Goal: Browse casually: Explore the website without a specific task or goal

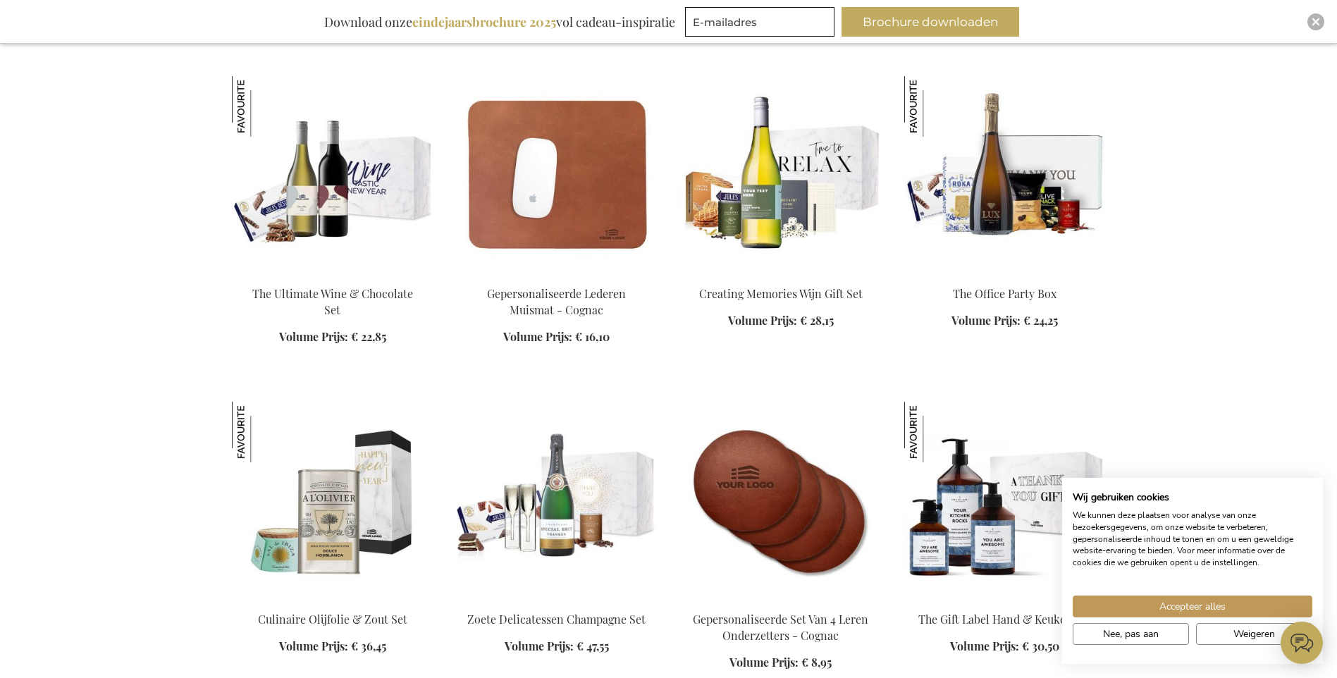
scroll to position [2115, 0]
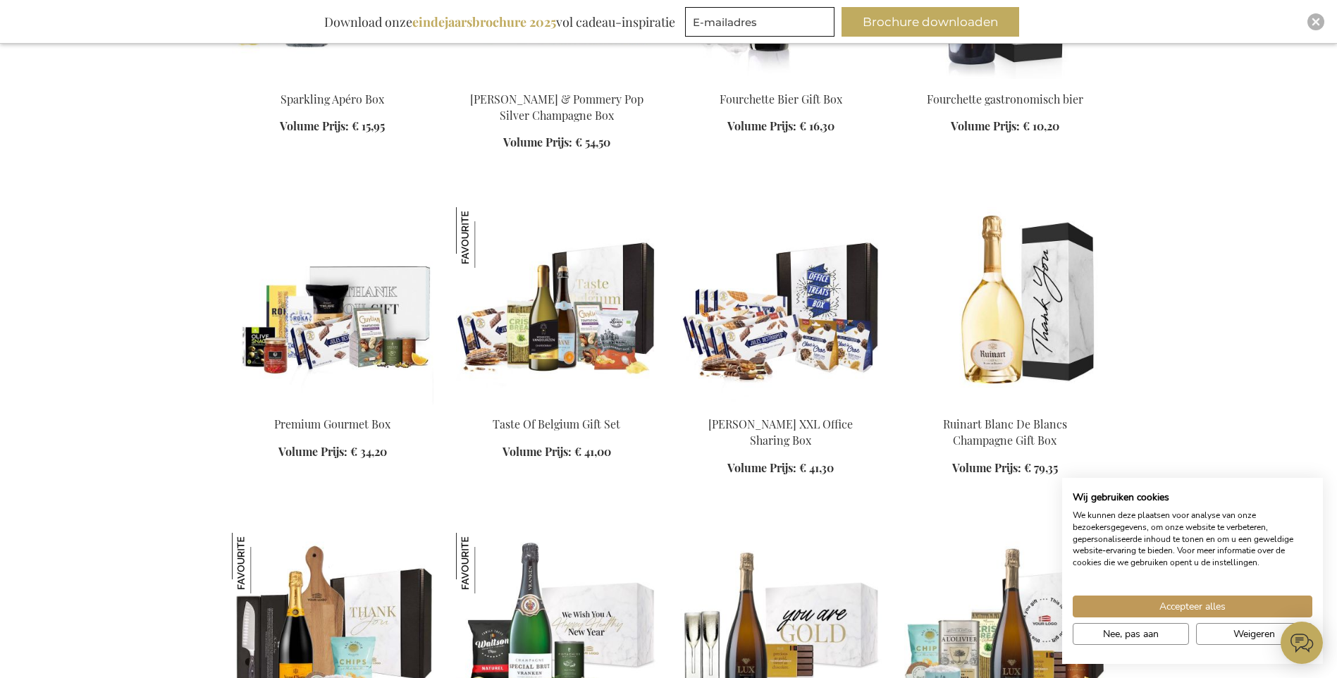
scroll to position [2820, 0]
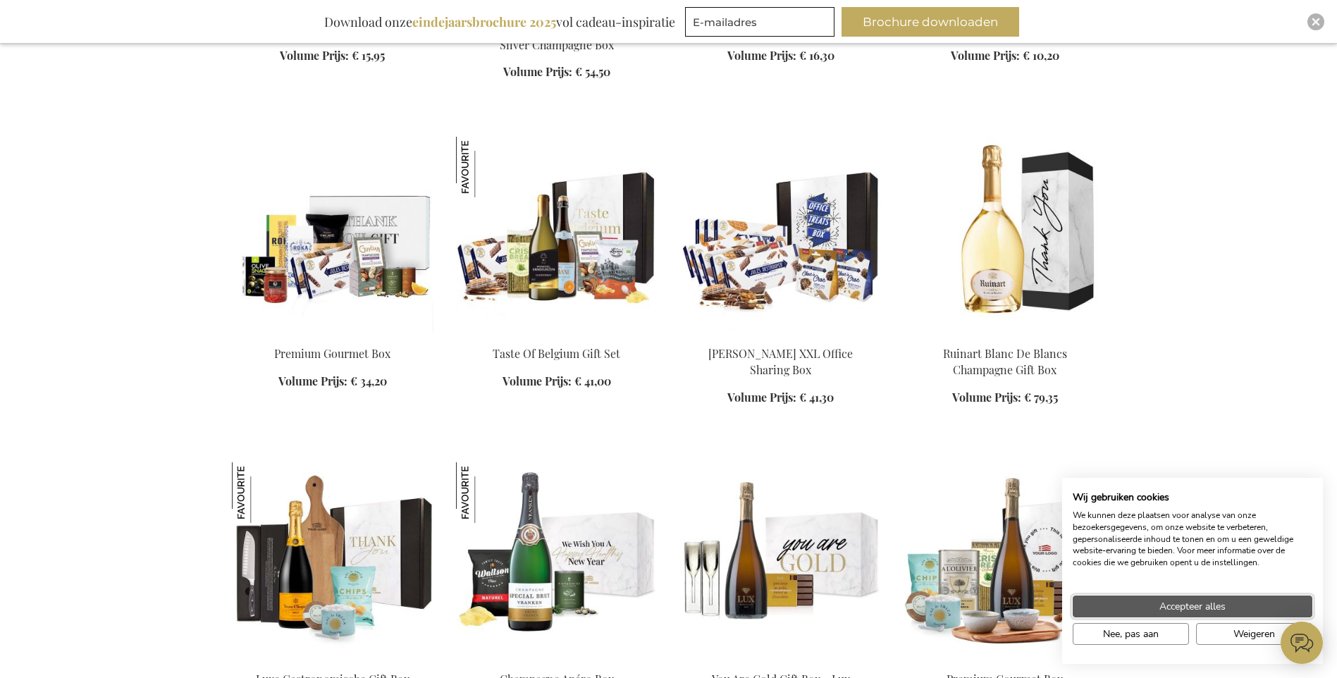
click at [1201, 602] on span "Accepteer alles" at bounding box center [1193, 606] width 66 height 15
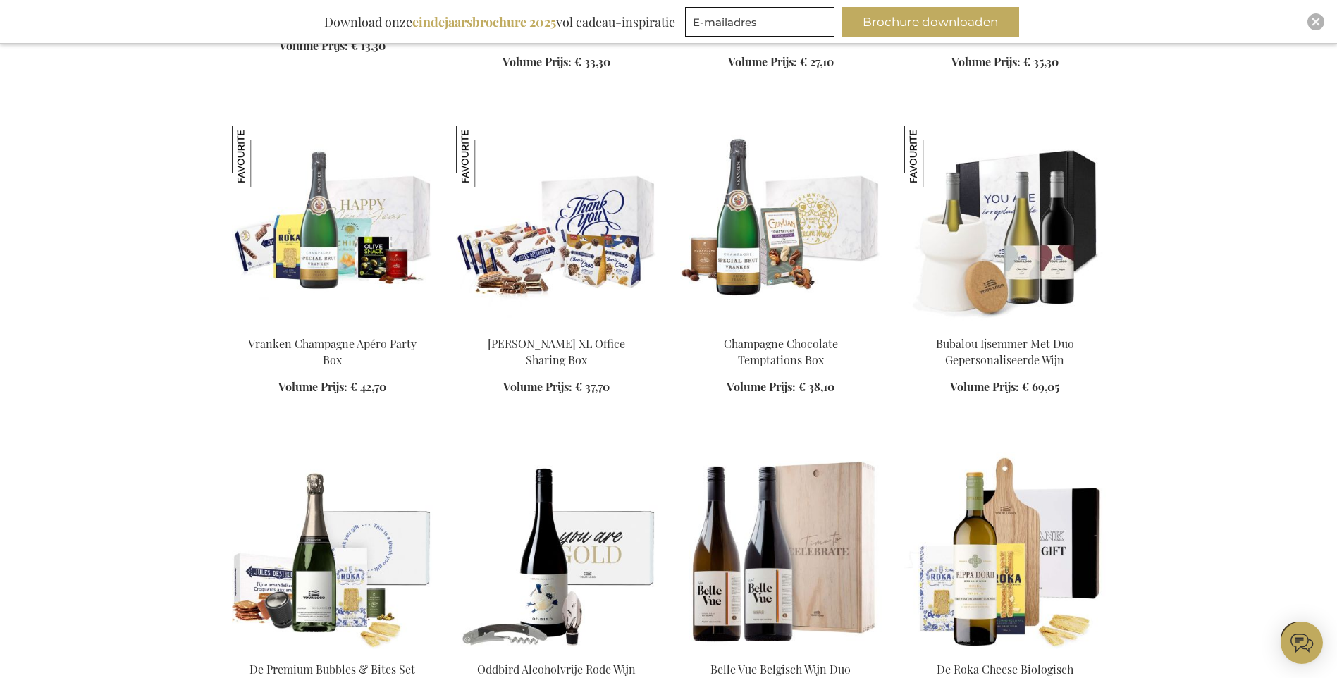
scroll to position [3877, 0]
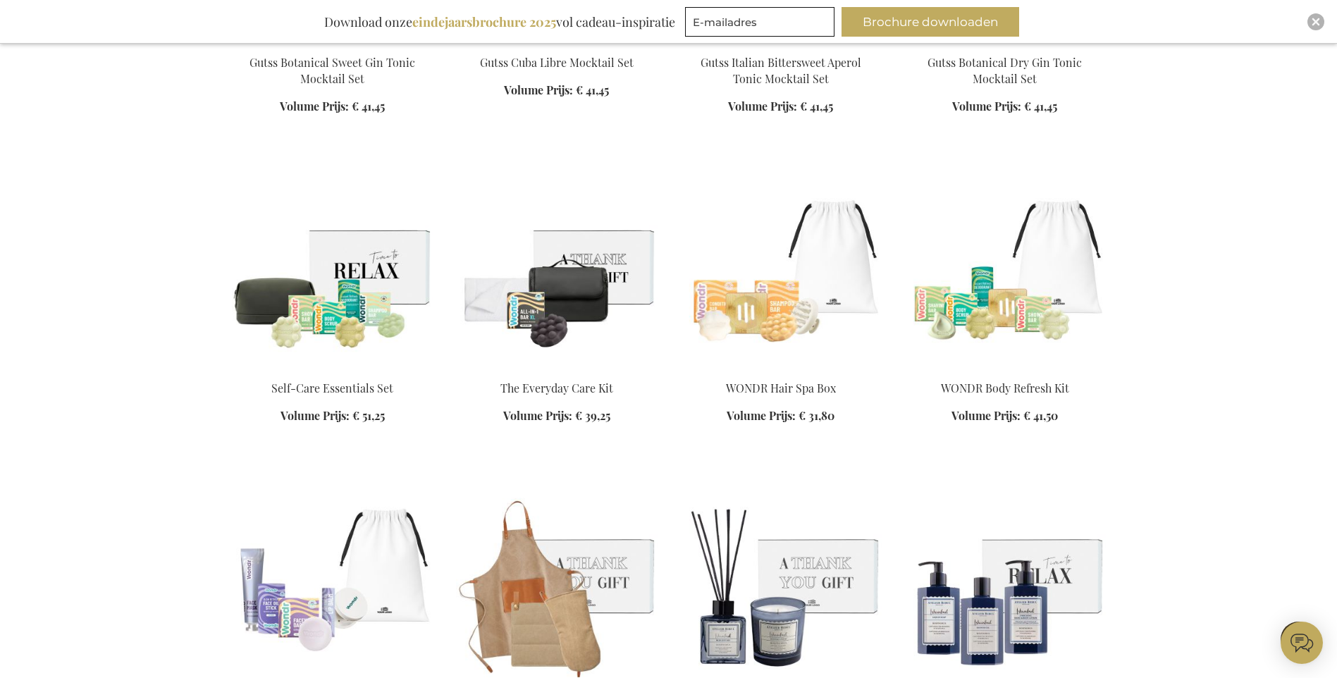
scroll to position [5499, 0]
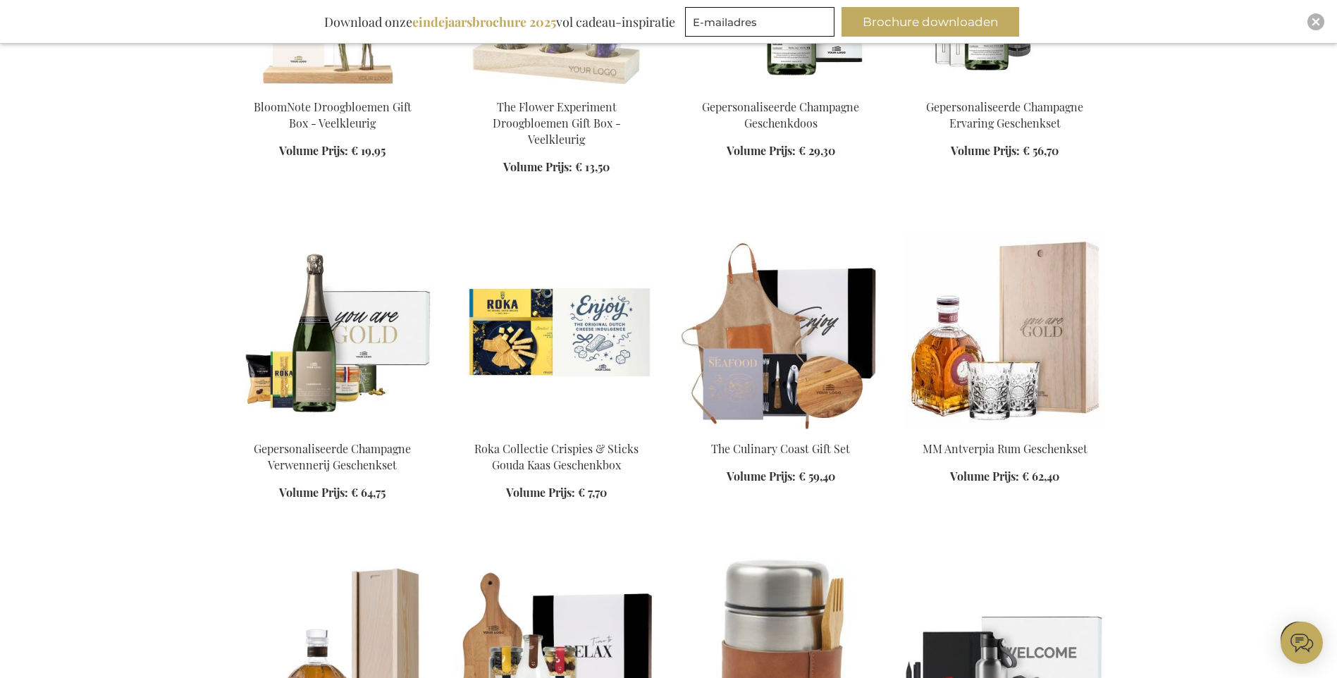
scroll to position [6979, 0]
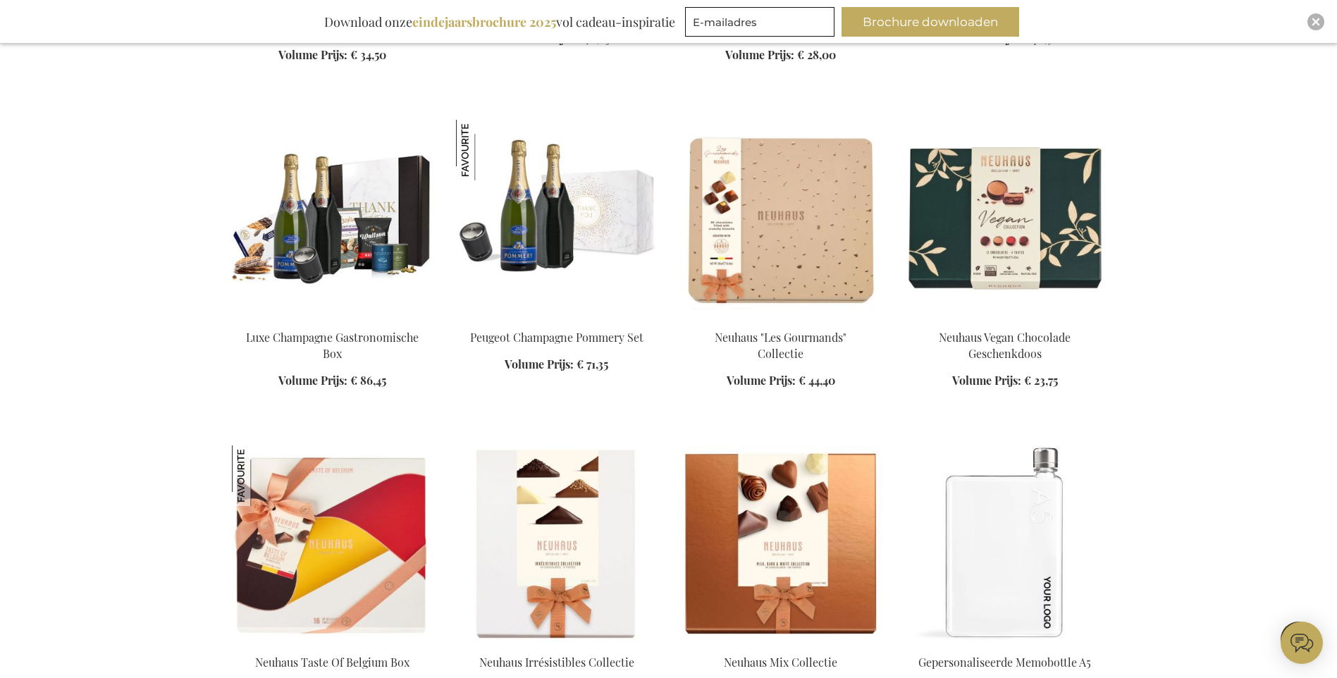
scroll to position [10645, 0]
